Goal: Transaction & Acquisition: Purchase product/service

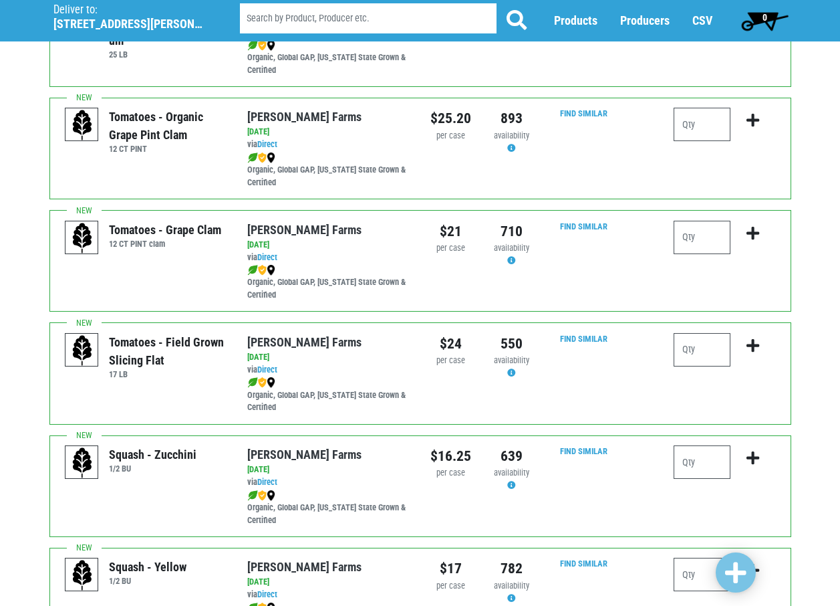
scroll to position [735, 0]
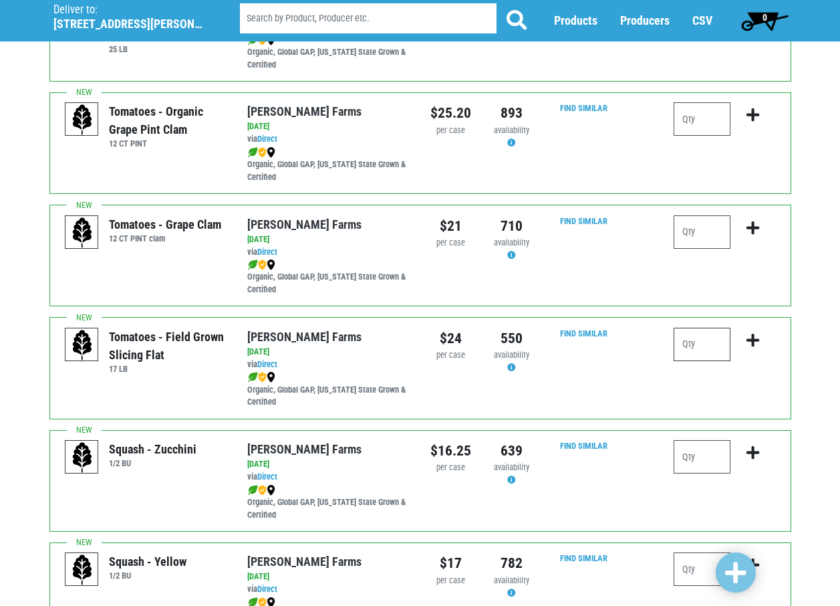
click at [705, 344] on input "number" at bounding box center [702, 344] width 57 height 33
type input "3"
click at [755, 340] on icon "submit" at bounding box center [753, 340] width 13 height 15
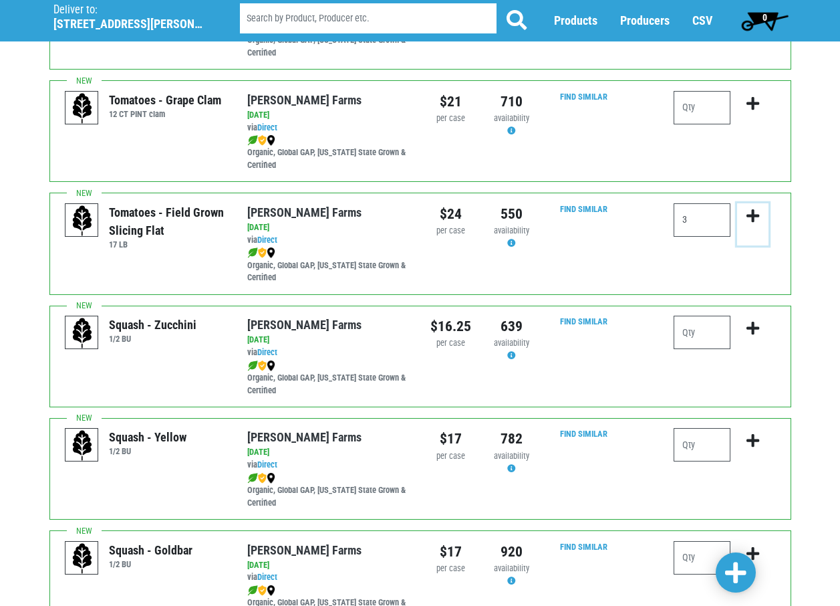
scroll to position [869, 0]
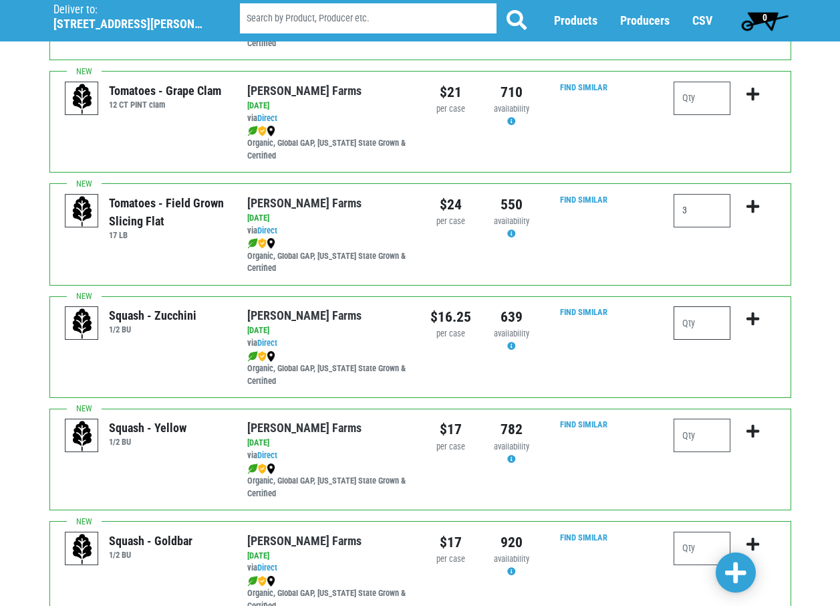
click at [699, 325] on input "number" at bounding box center [702, 322] width 57 height 33
type input "2"
click at [759, 322] on icon "submit" at bounding box center [753, 318] width 13 height 15
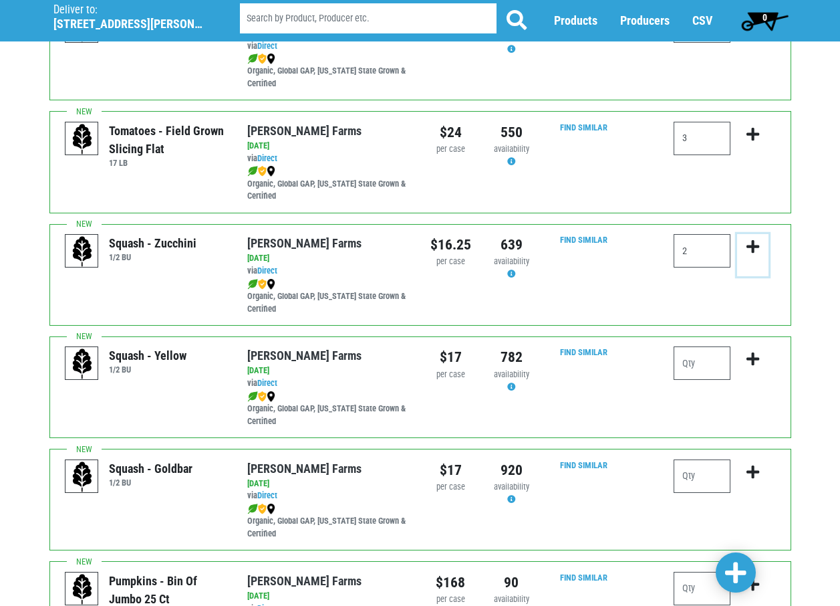
scroll to position [936, 0]
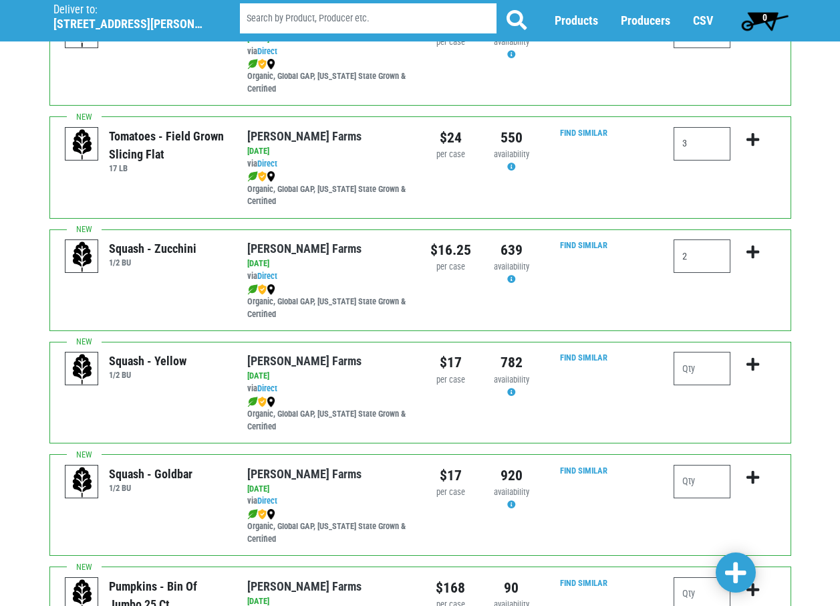
click at [766, 17] on span "0" at bounding box center [765, 17] width 5 height 11
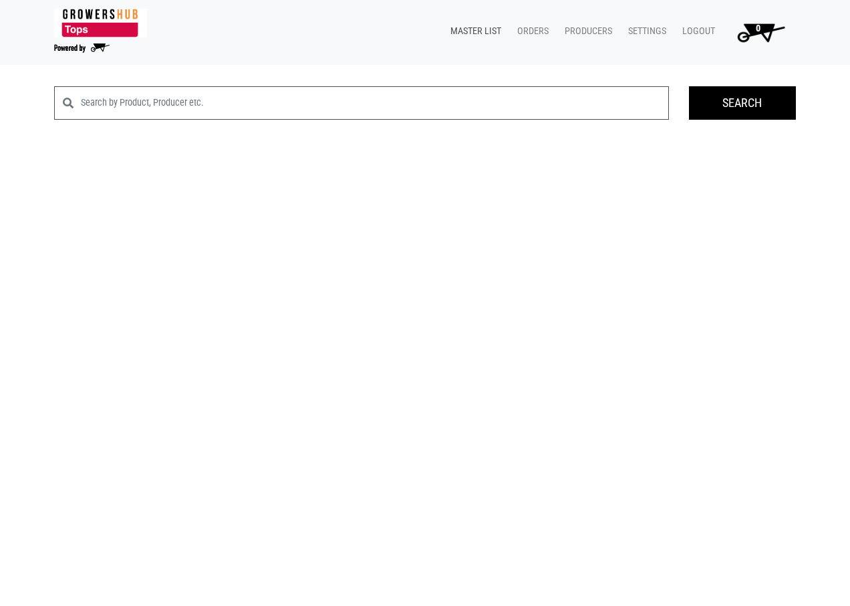
click at [463, 31] on link "Master List" at bounding box center [473, 31] width 67 height 25
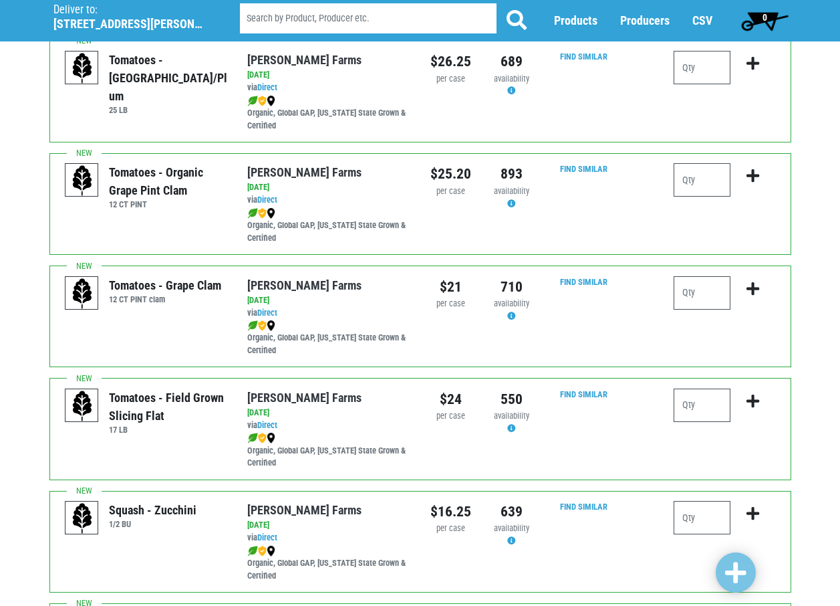
scroll to position [679, 0]
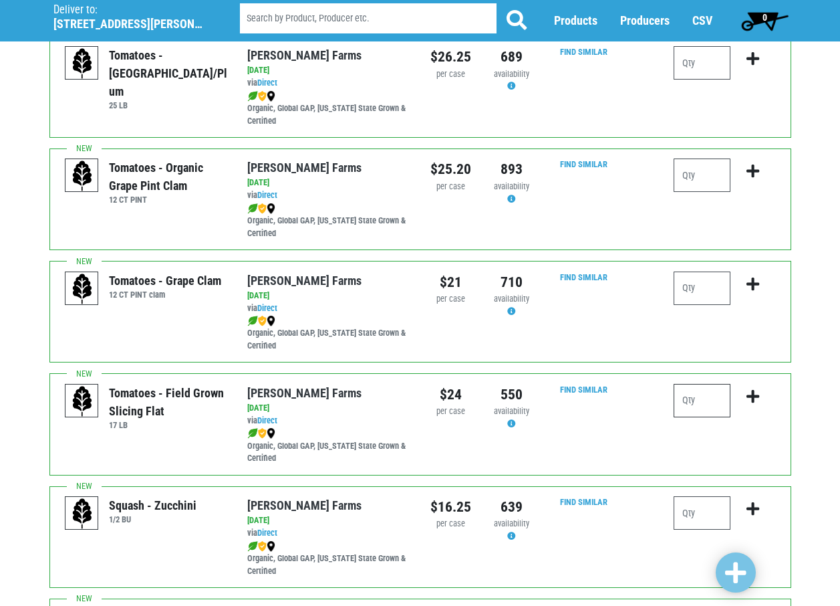
click at [709, 393] on input "number" at bounding box center [702, 400] width 57 height 33
type input "3"
click at [733, 570] on span at bounding box center [735, 573] width 21 height 24
click at [752, 392] on icon "submit" at bounding box center [753, 396] width 13 height 15
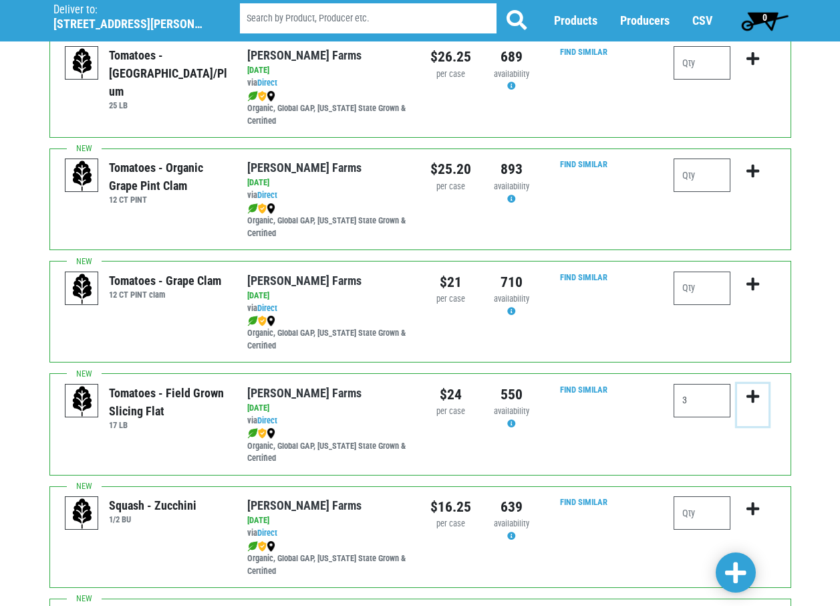
click at [752, 392] on icon "submit" at bounding box center [753, 396] width 13 height 15
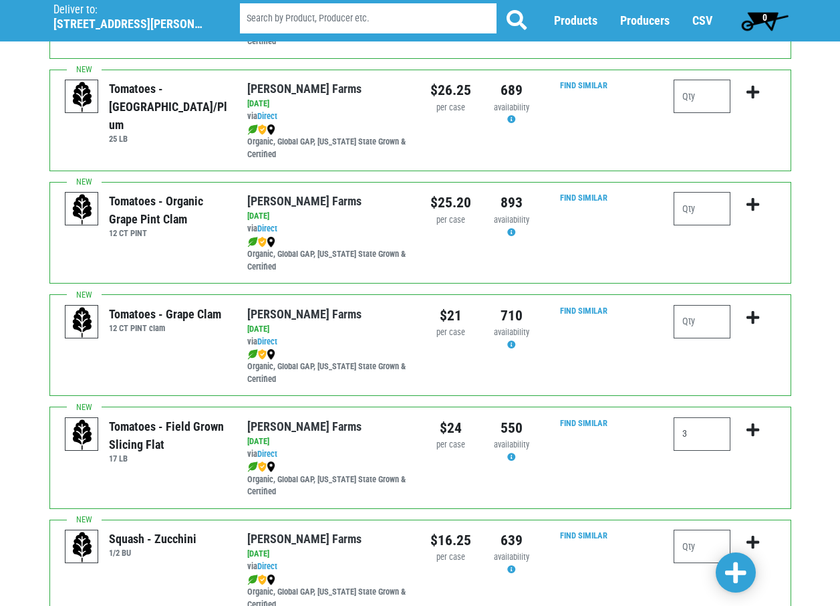
scroll to position [612, 0]
